Goal: Information Seeking & Learning: Learn about a topic

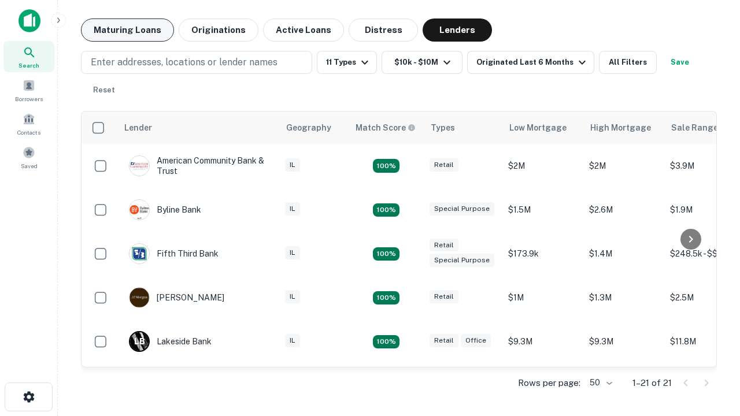
click at [127, 30] on button "Maturing Loans" at bounding box center [127, 29] width 93 height 23
